Goal: Information Seeking & Learning: Learn about a topic

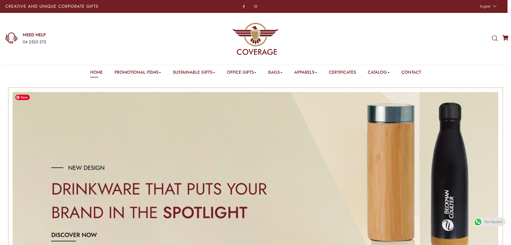
scroll to position [221, 0]
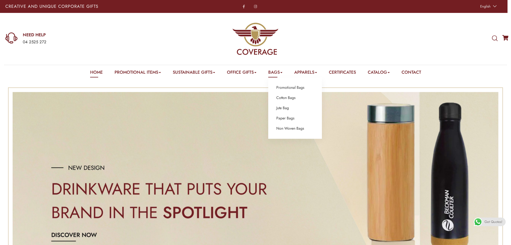
click at [280, 73] on link "Bags" at bounding box center [275, 73] width 14 height 8
click at [289, 91] on ul "Promotional Bags Cotton Bags Jute Bag Paper Bags Non Woven Bags" at bounding box center [295, 107] width 54 height 61
click at [290, 85] on link "Promotional Bags" at bounding box center [291, 87] width 28 height 7
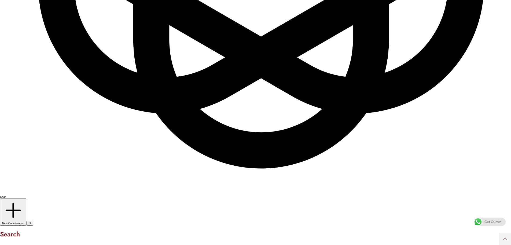
scroll to position [5262, 0]
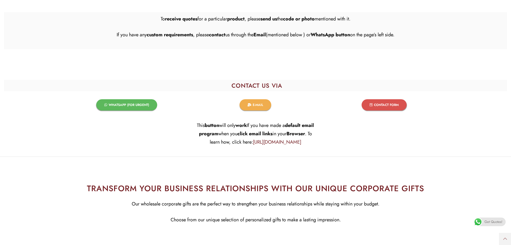
click at [437, 64] on div at bounding box center [255, 60] width 381 height 6
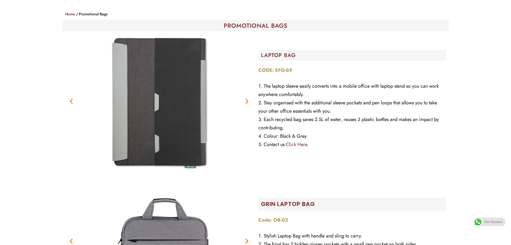
scroll to position [0, 0]
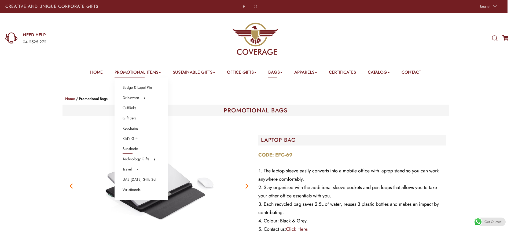
click at [127, 150] on link "Sunshade" at bounding box center [130, 148] width 15 height 7
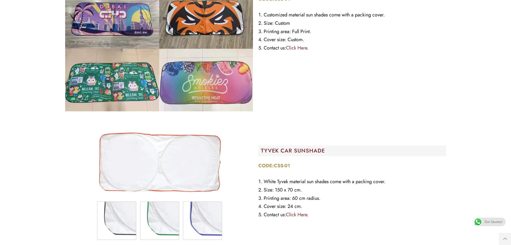
scroll to position [188, 0]
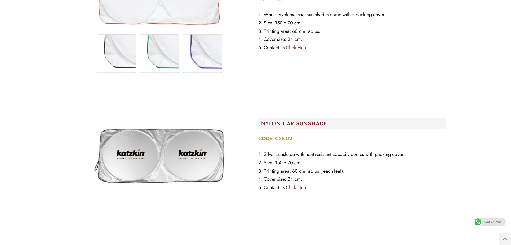
click at [300, 187] on link "Click Here." at bounding box center [297, 187] width 23 height 7
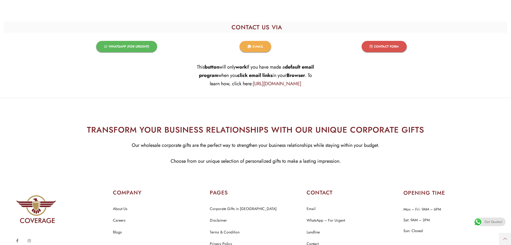
scroll to position [725, 0]
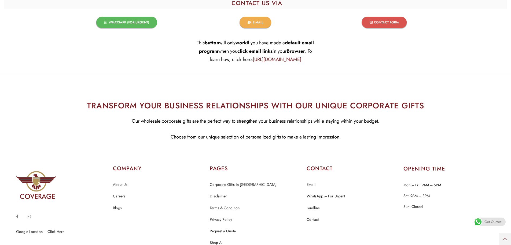
click at [116, 24] on span "WHATSAPP (FOR URGENT)​" at bounding box center [129, 22] width 41 height 3
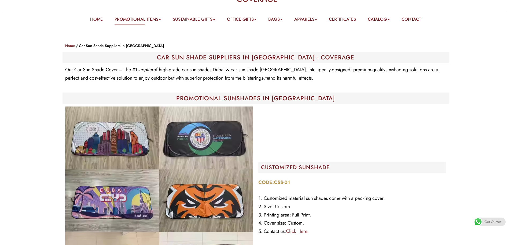
scroll to position [0, 0]
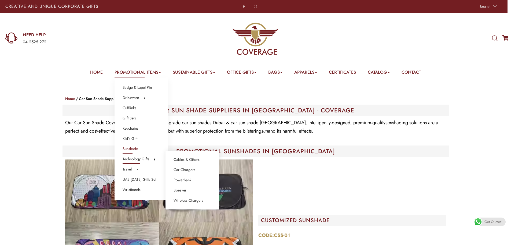
click at [140, 159] on link "Technology Gifts" at bounding box center [136, 158] width 27 height 7
click at [136, 159] on link "Technology Gifts" at bounding box center [136, 158] width 27 height 7
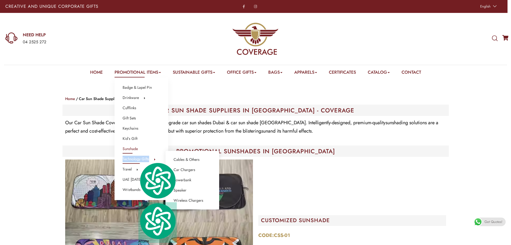
click at [136, 159] on link "Technology Gifts" at bounding box center [136, 158] width 27 height 7
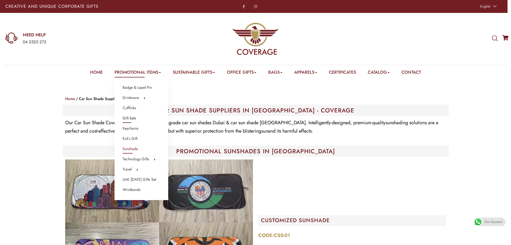
click at [128, 116] on link "Gift Sets" at bounding box center [129, 118] width 13 height 7
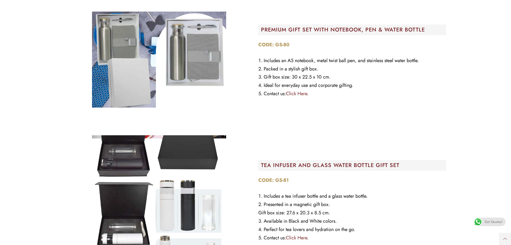
scroll to position [4322, 0]
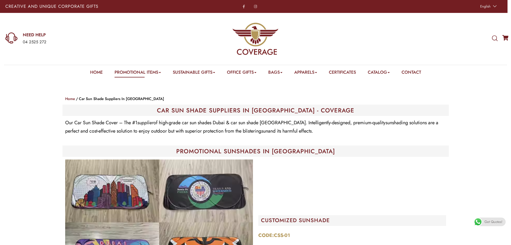
scroll to position [221, 0]
